Goal: Transaction & Acquisition: Purchase product/service

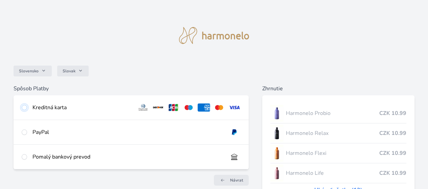
click at [27, 109] on input "radio" at bounding box center [24, 107] width 5 height 5
radio input "true"
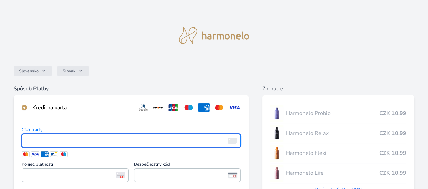
click at [211, 75] on div "Slovensko Slovak" at bounding box center [214, 70] width 401 height 27
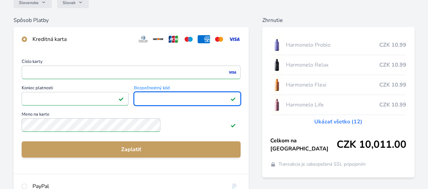
scroll to position [72, 0]
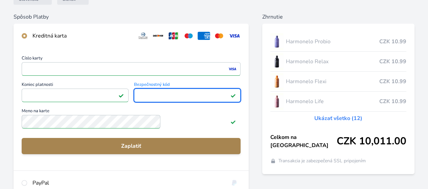
click at [185, 150] on span "Zaplatiť" at bounding box center [131, 146] width 208 height 8
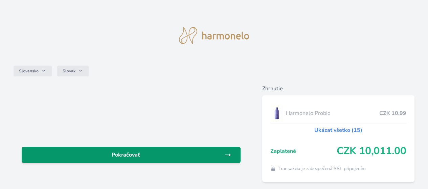
click at [193, 157] on span "Pokračovať" at bounding box center [125, 155] width 197 height 8
